Goal: Task Accomplishment & Management: Manage account settings

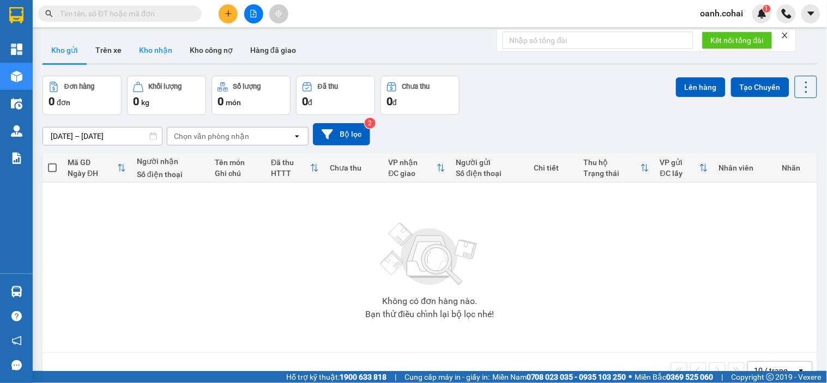
click at [151, 52] on button "Kho nhận" at bounding box center [155, 50] width 51 height 26
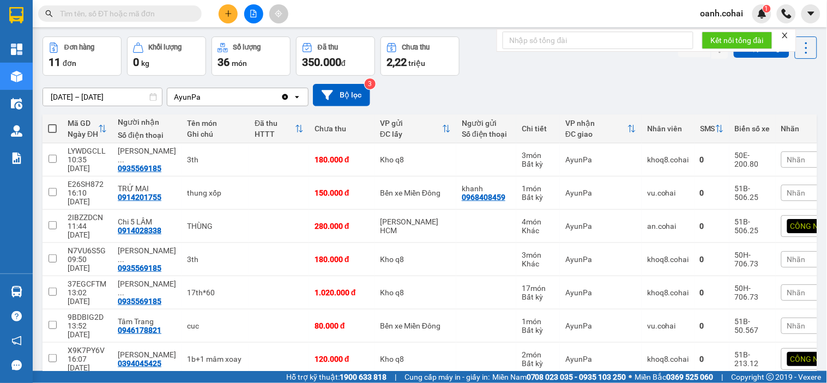
scroll to position [61, 0]
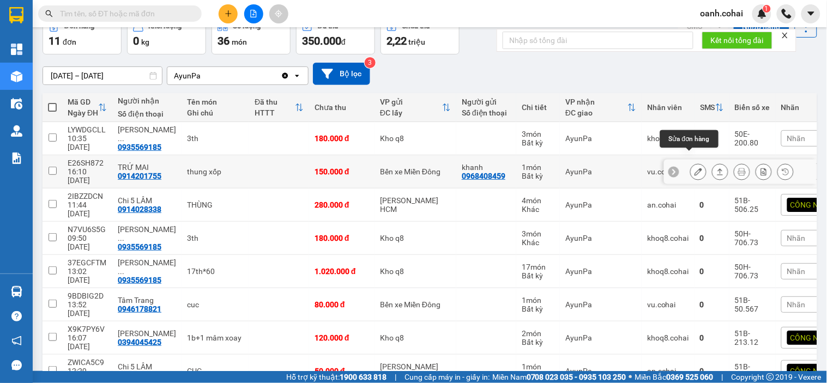
click at [695, 162] on button at bounding box center [698, 171] width 15 height 19
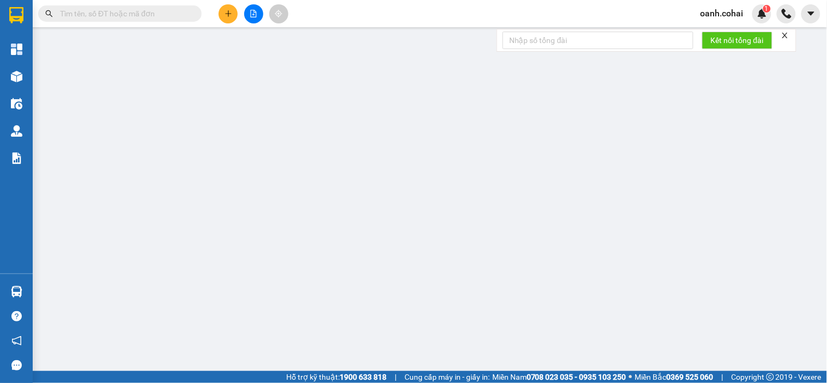
type input "0968408459"
type input "khanh"
type input "0914201755"
type input "TRỨ MAI"
type input "11.500.000"
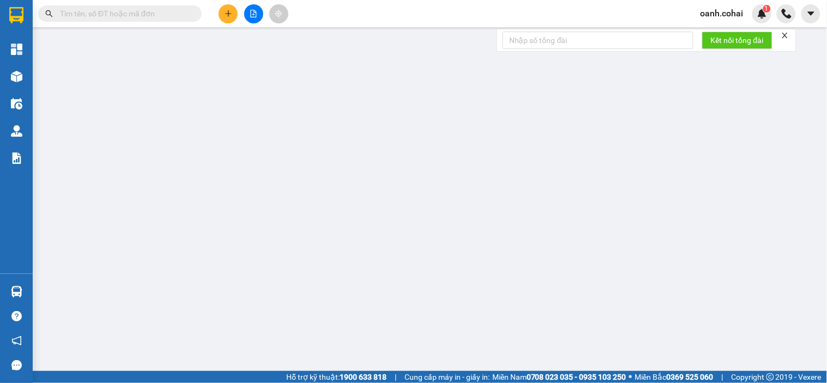
type input "150.000"
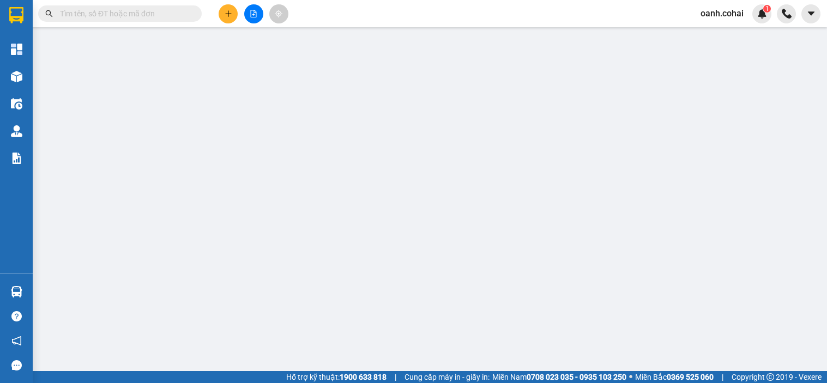
type input "0968408459"
type input "khanh"
type input "0914201755"
type input "TRỨ MAI"
type input "11.500.000"
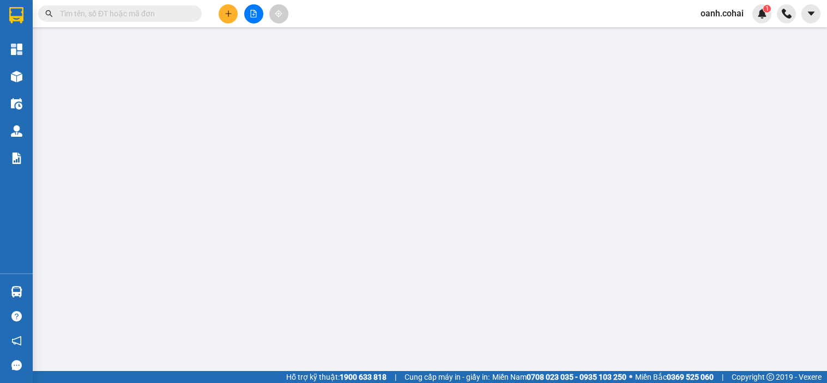
type input "150.000"
